Goal: Task Accomplishment & Management: Use online tool/utility

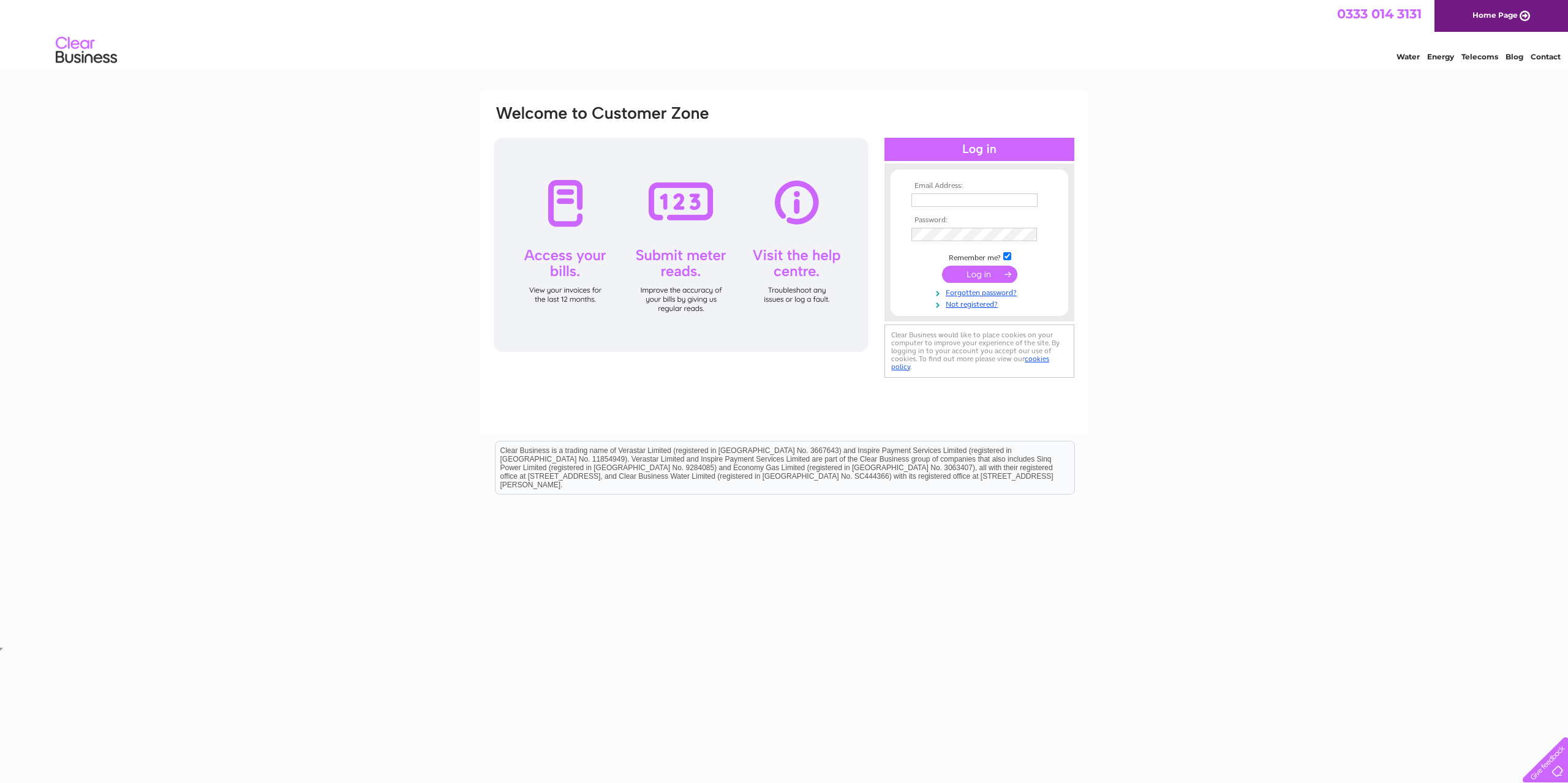
click at [964, 195] on input "text" at bounding box center [975, 201] width 126 height 13
type input "jon.ness@pmac-group.com"
click at [982, 272] on input "submit" at bounding box center [979, 276] width 75 height 17
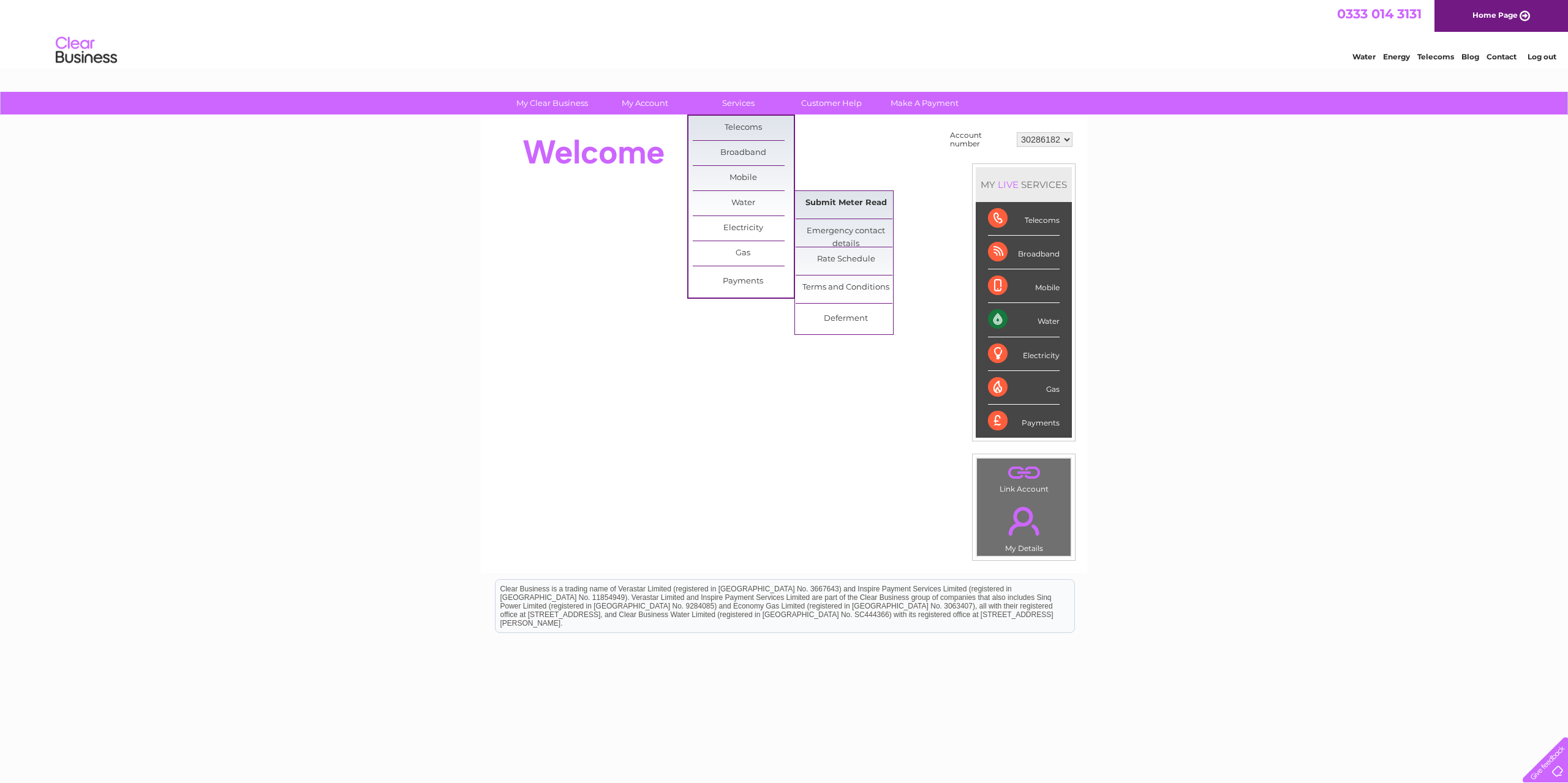
click at [854, 201] on link "Submit Meter Read" at bounding box center [846, 203] width 101 height 24
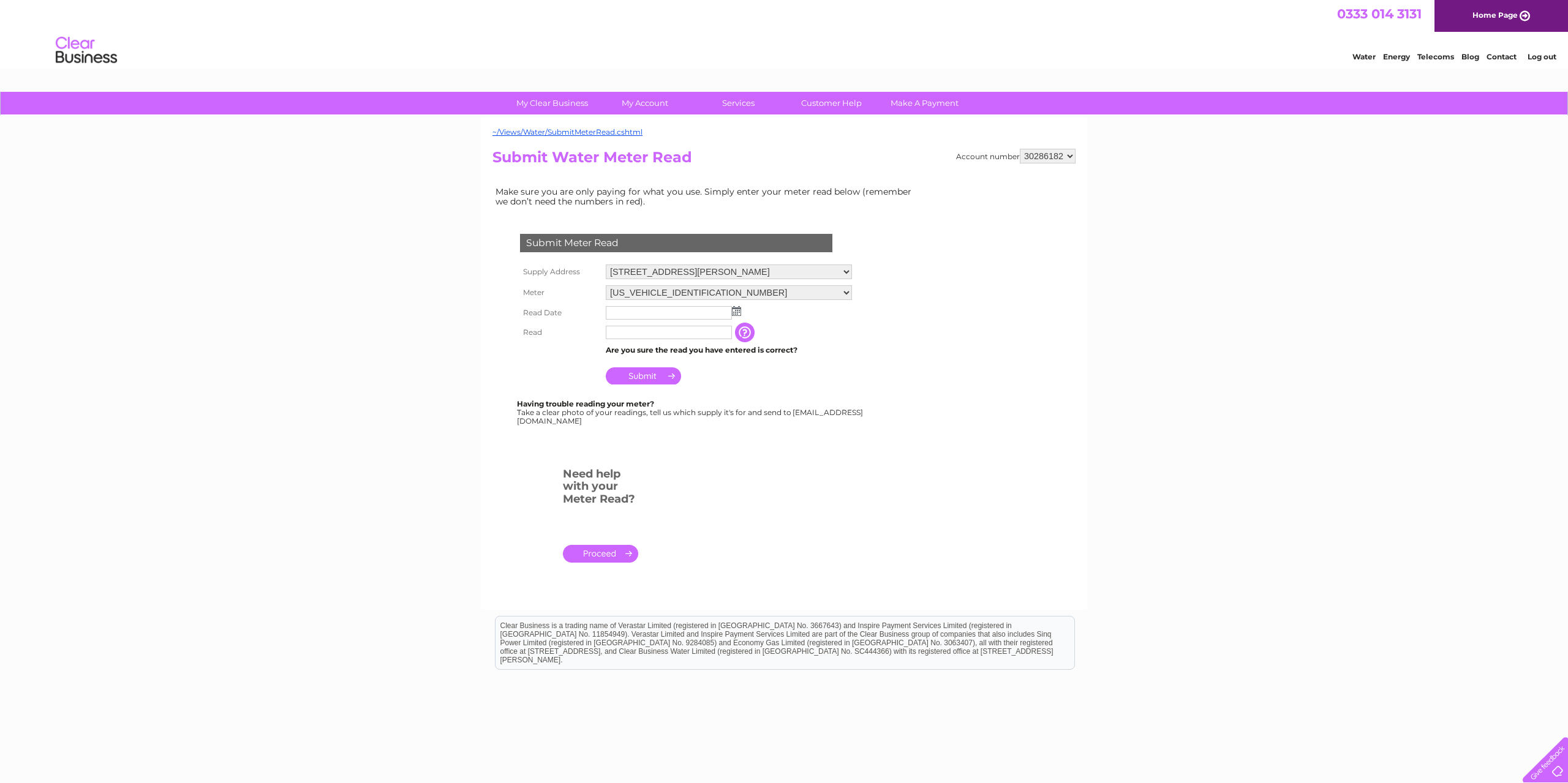
click at [737, 314] on img at bounding box center [736, 311] width 9 height 10
click at [685, 417] on link "27" at bounding box center [675, 417] width 19 height 13
type input "[DATE]"
click at [679, 332] on input "text" at bounding box center [669, 332] width 126 height 13
type input "00209"
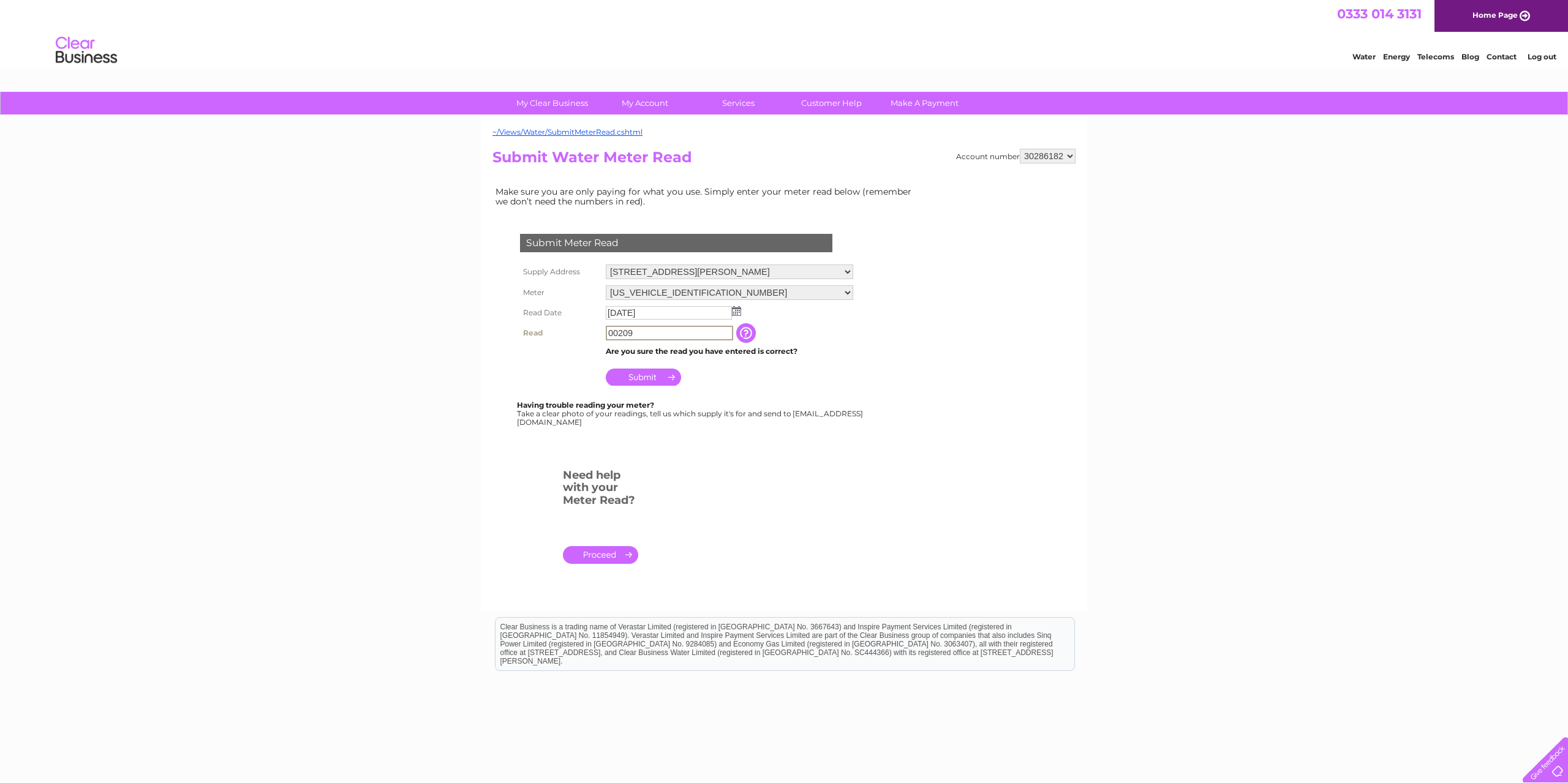
click at [651, 375] on input "Submit" at bounding box center [642, 377] width 75 height 17
